Goal: Task Accomplishment & Management: Use online tool/utility

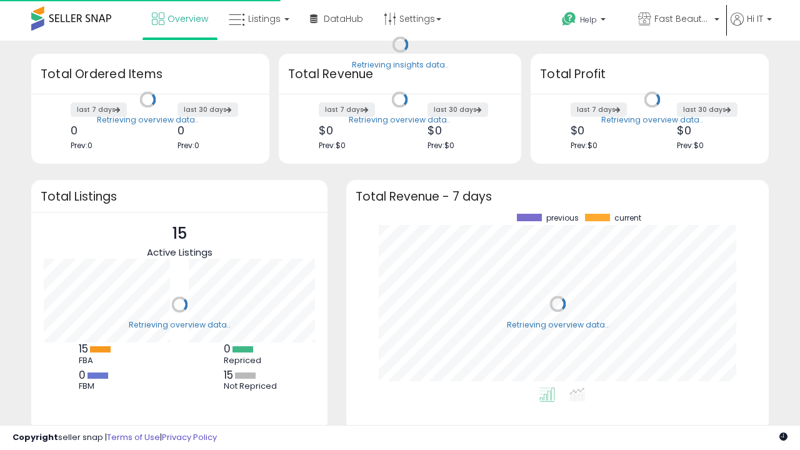
scroll to position [174, 397]
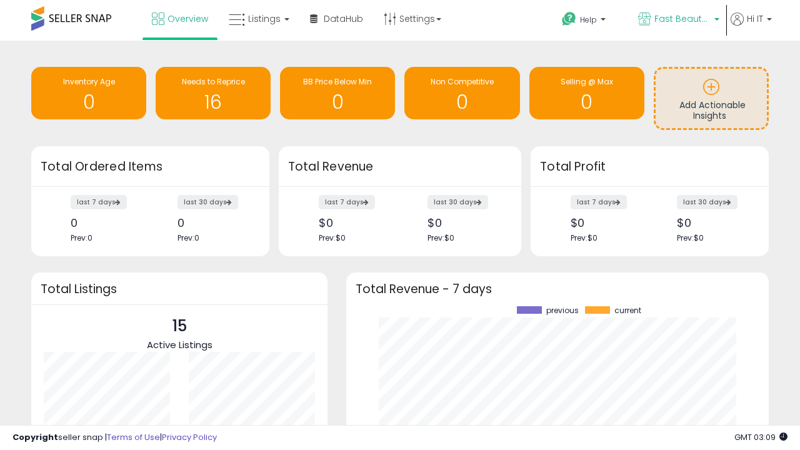
click at [677, 20] on span "Fast Beauty ([GEOGRAPHIC_DATA])" at bounding box center [682, 18] width 56 height 12
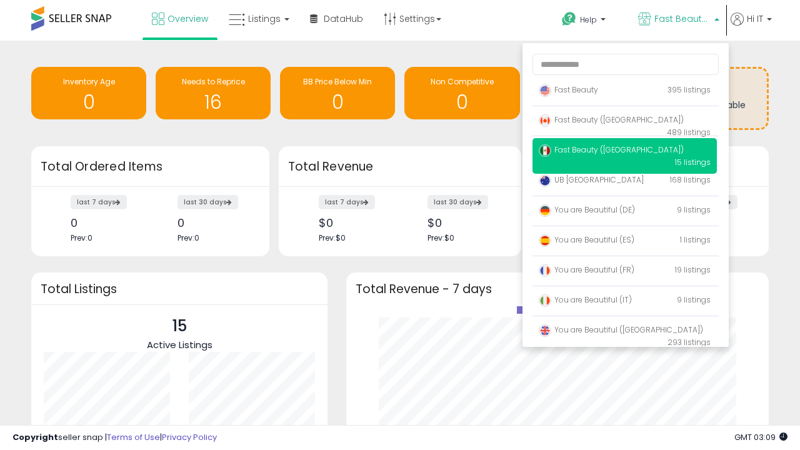
click at [624, 152] on span "Fast Beauty ([GEOGRAPHIC_DATA])" at bounding box center [611, 149] width 145 height 11
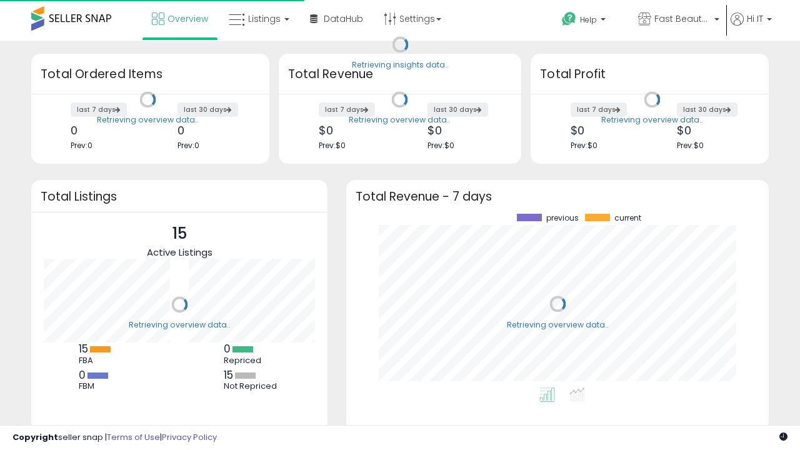
scroll to position [174, 397]
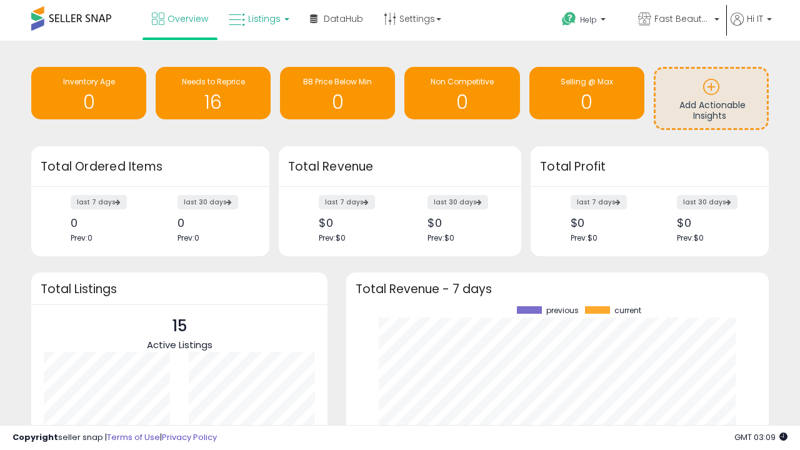
click at [257, 19] on span "Listings" at bounding box center [264, 18] width 32 height 12
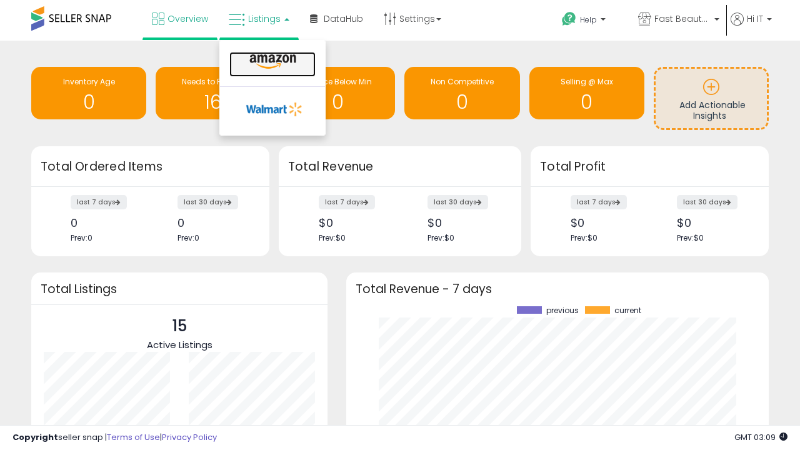
click at [271, 62] on icon at bounding box center [273, 62] width 54 height 16
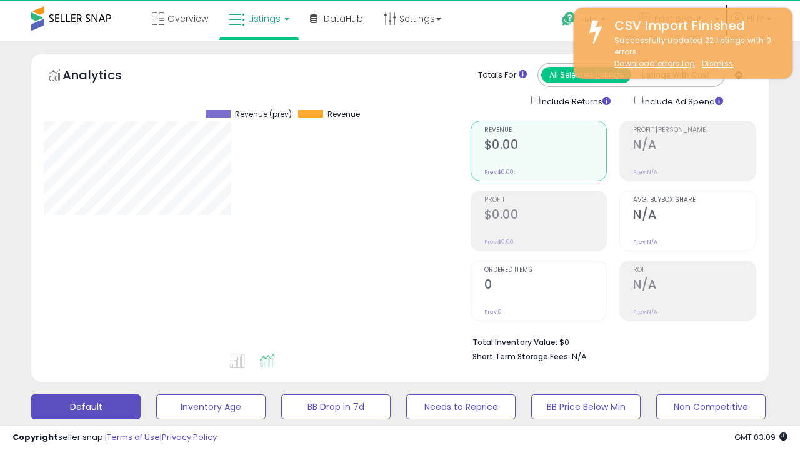
scroll to position [256, 426]
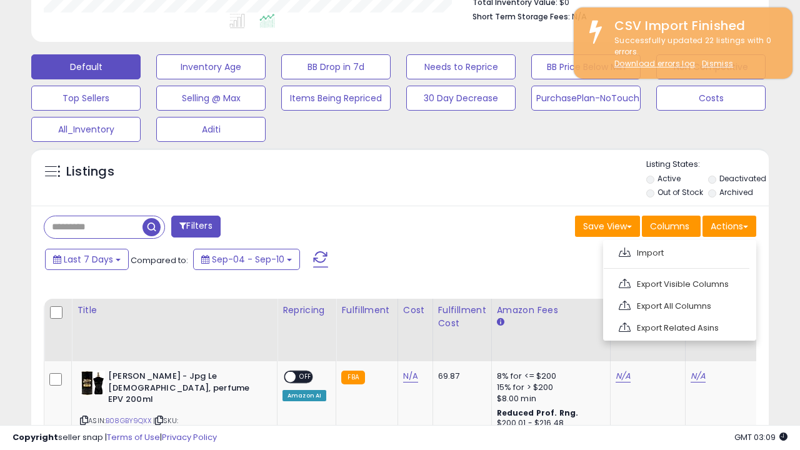
click at [624, 251] on span at bounding box center [624, 251] width 12 height 9
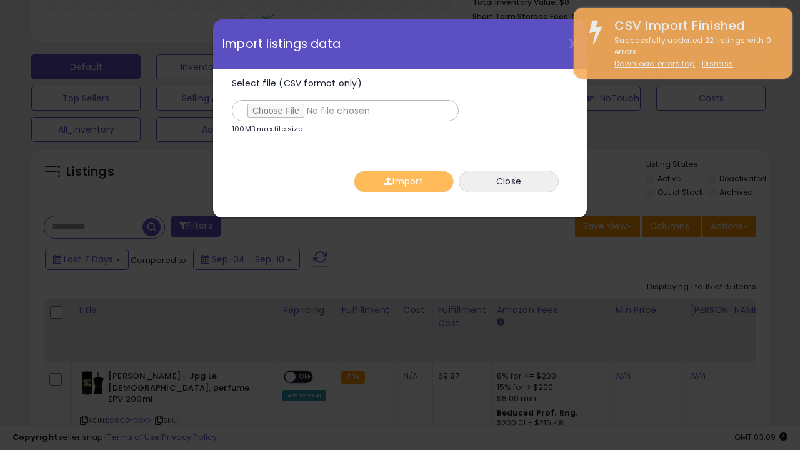
type input "**********"
click at [403, 181] on button "Import" at bounding box center [404, 182] width 100 height 22
